Goal: Task Accomplishment & Management: Manage account settings

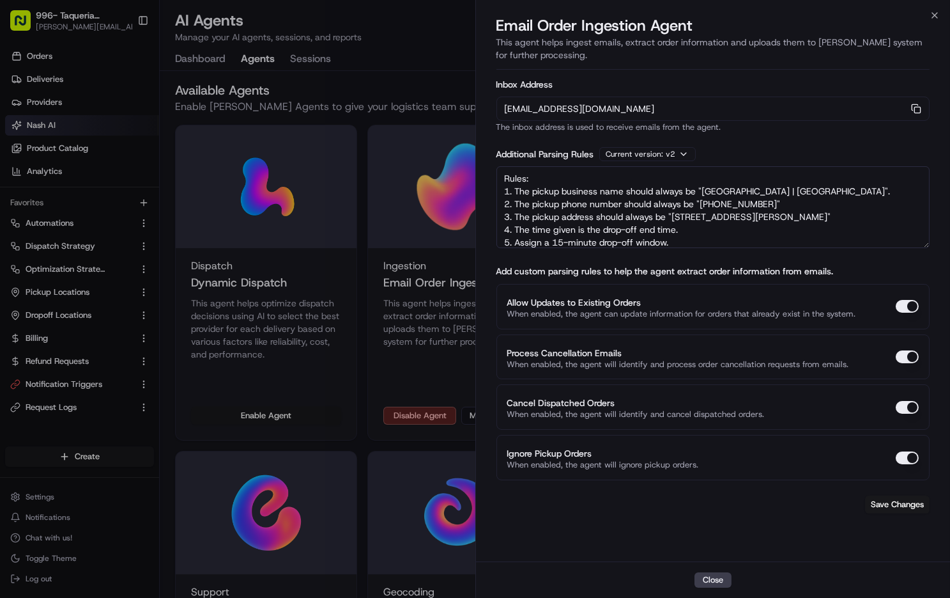
scroll to position [19, 0]
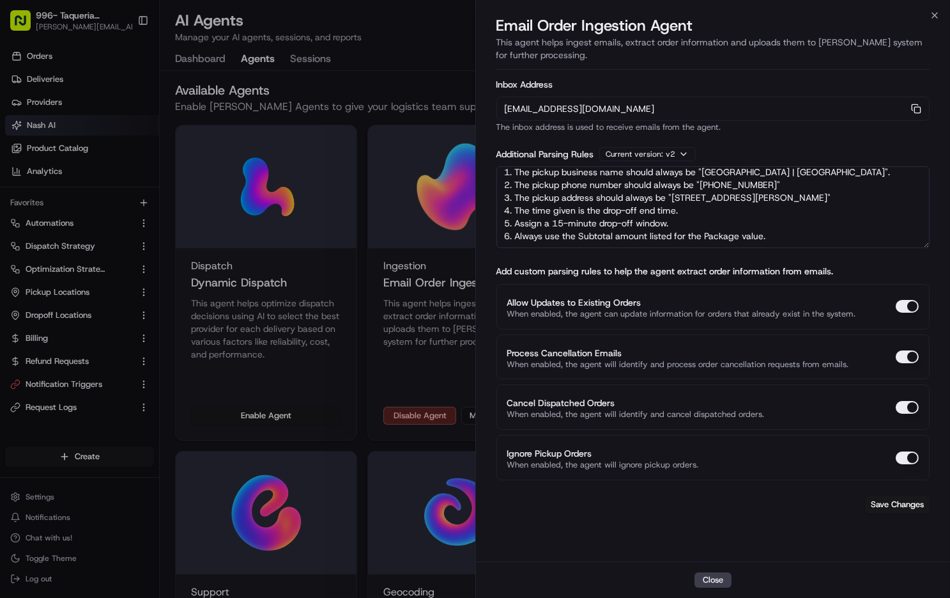
click at [240, 125] on div at bounding box center [475, 299] width 950 height 598
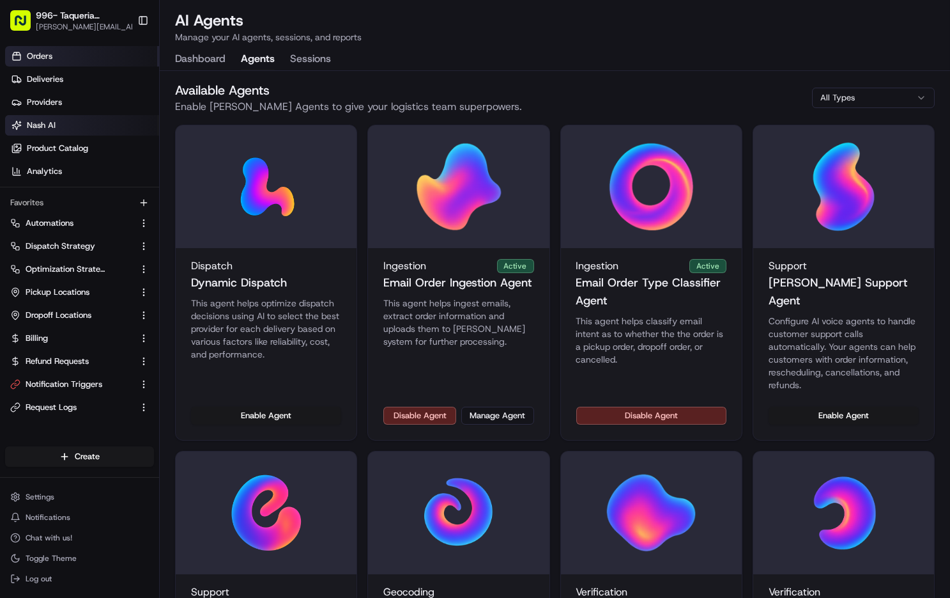
click at [99, 52] on link "Orders" at bounding box center [82, 56] width 154 height 20
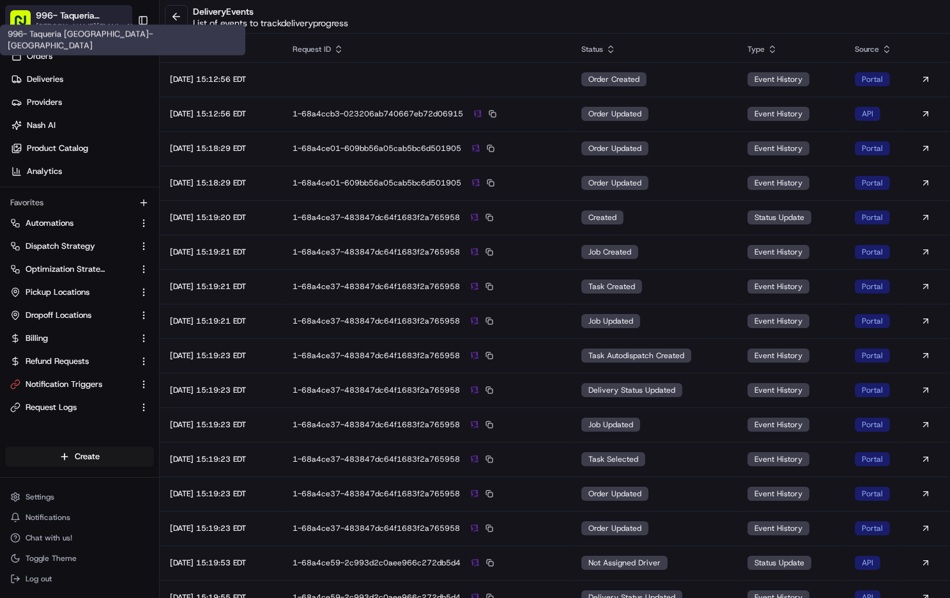
click at [65, 15] on span "996- Taqueria [GEOGRAPHIC_DATA]- [GEOGRAPHIC_DATA]" at bounding box center [82, 15] width 93 height 13
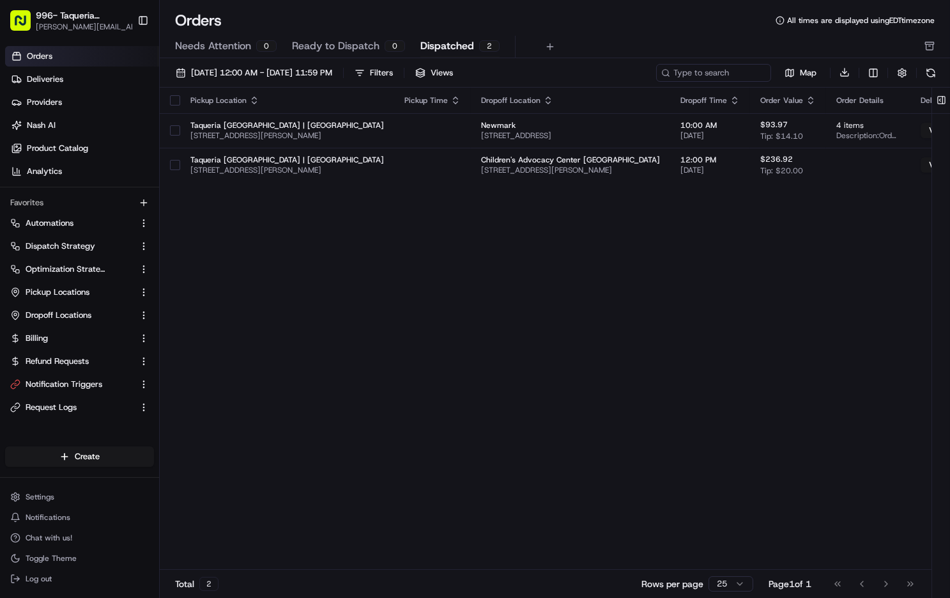
scroll to position [0, 63]
